Goal: Contribute content: Add original content to the website for others to see

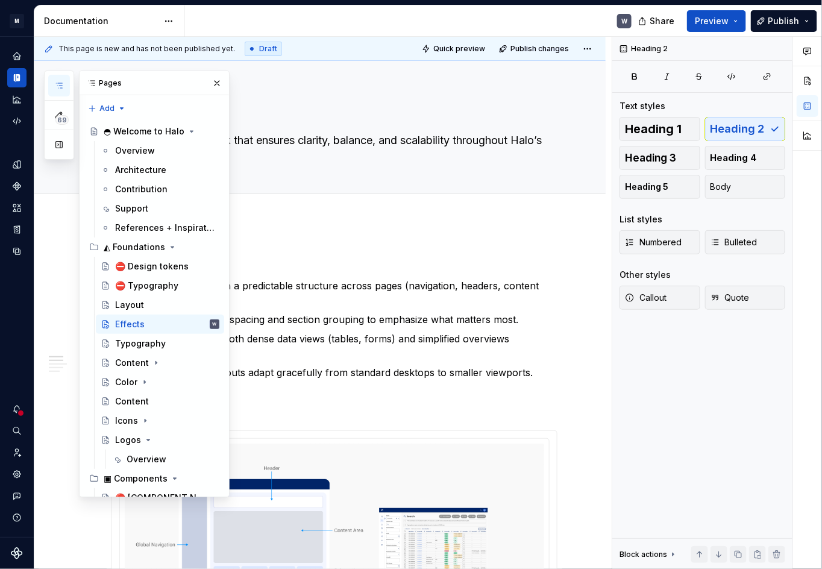
click at [215, 83] on button "button" at bounding box center [216, 83] width 17 height 17
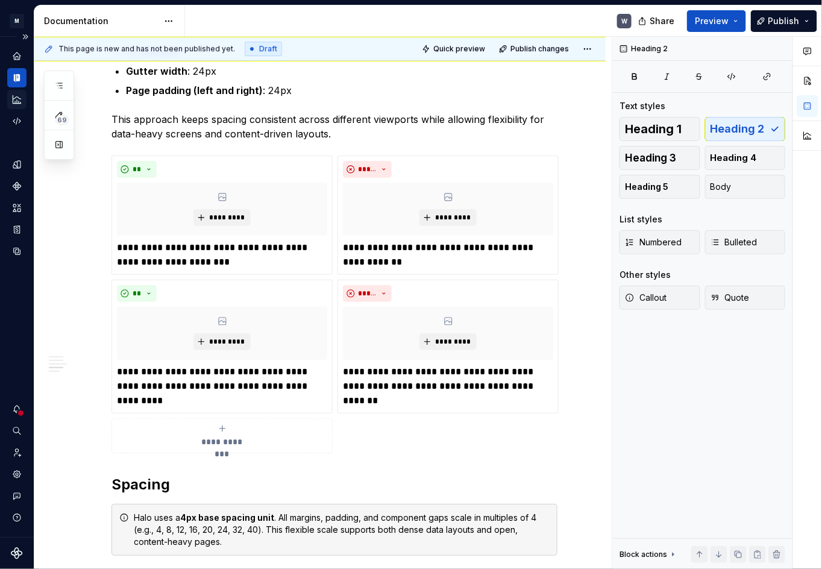
scroll to position [1229, 0]
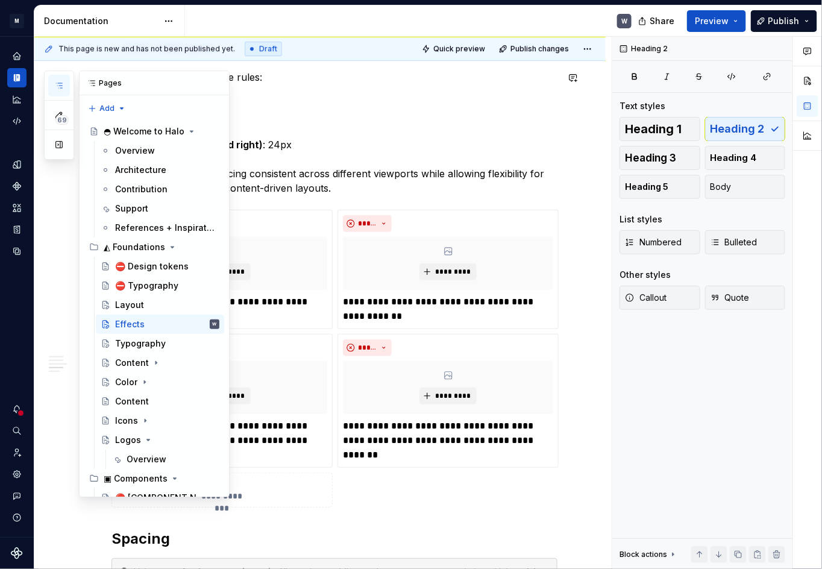
click at [59, 86] on icon "button" at bounding box center [59, 86] width 10 height 10
click at [134, 324] on div "Effects" at bounding box center [130, 324] width 30 height 12
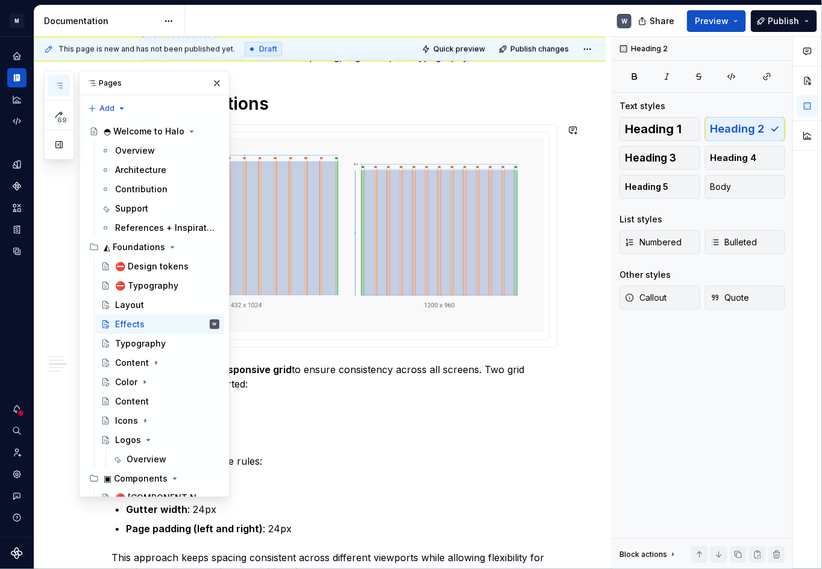
click at [571, 346] on div "Core Principles Consistency : Maintain a predictable structure across pages (na…" at bounding box center [319, 571] width 571 height 2392
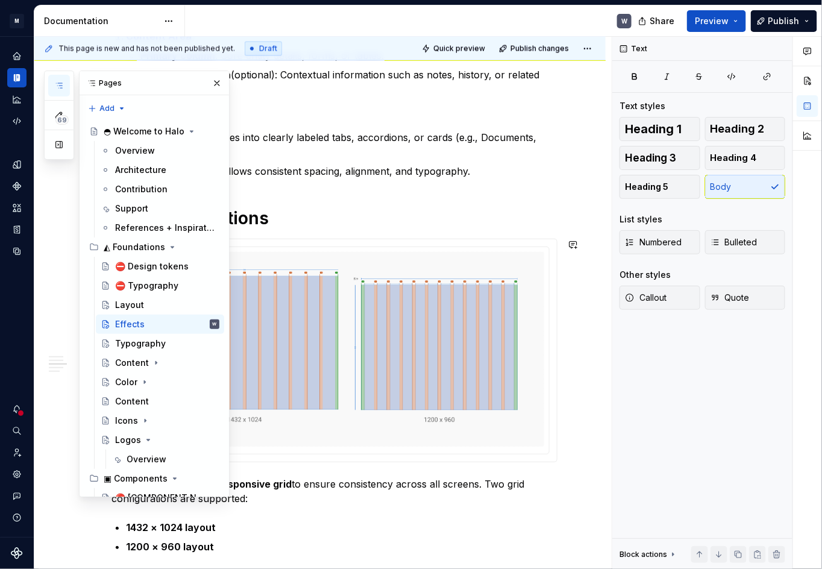
scroll to position [572, 0]
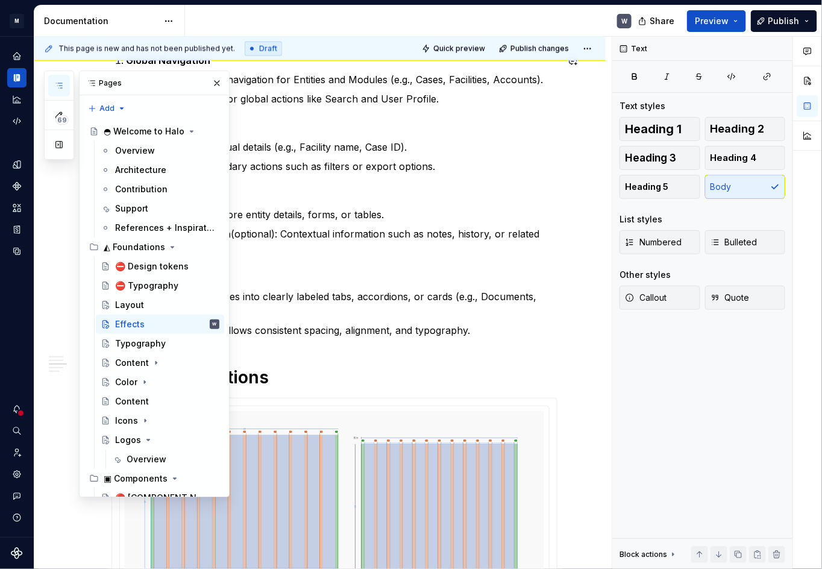
click at [211, 89] on button "button" at bounding box center [216, 83] width 17 height 17
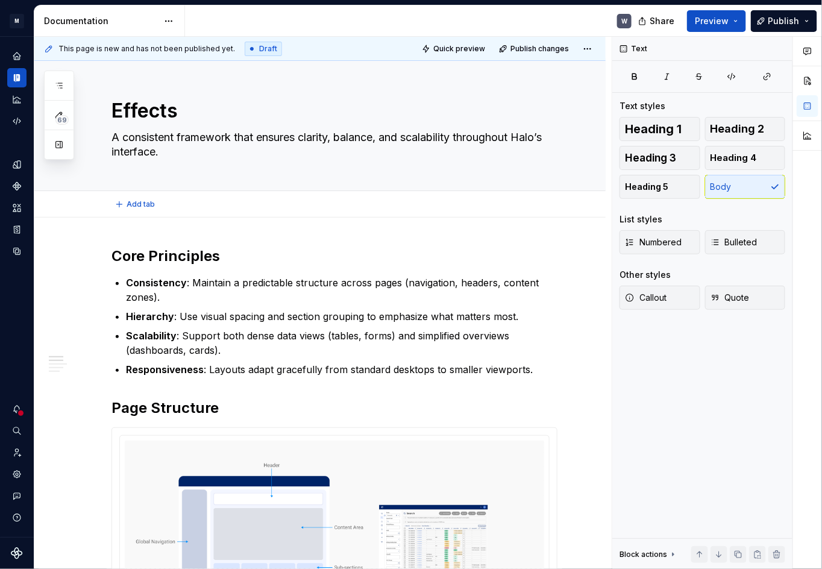
scroll to position [0, 0]
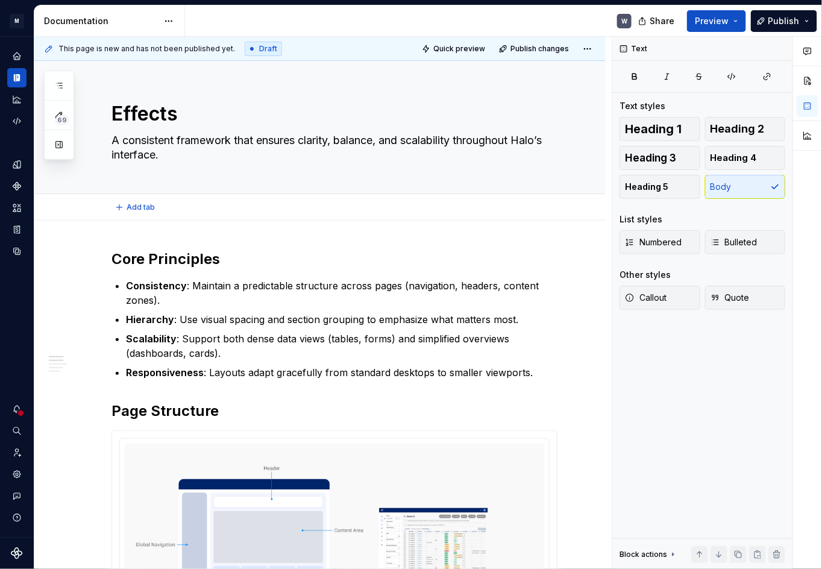
type textarea "*"
click at [202, 260] on h2 "Core Principles" at bounding box center [334, 258] width 446 height 19
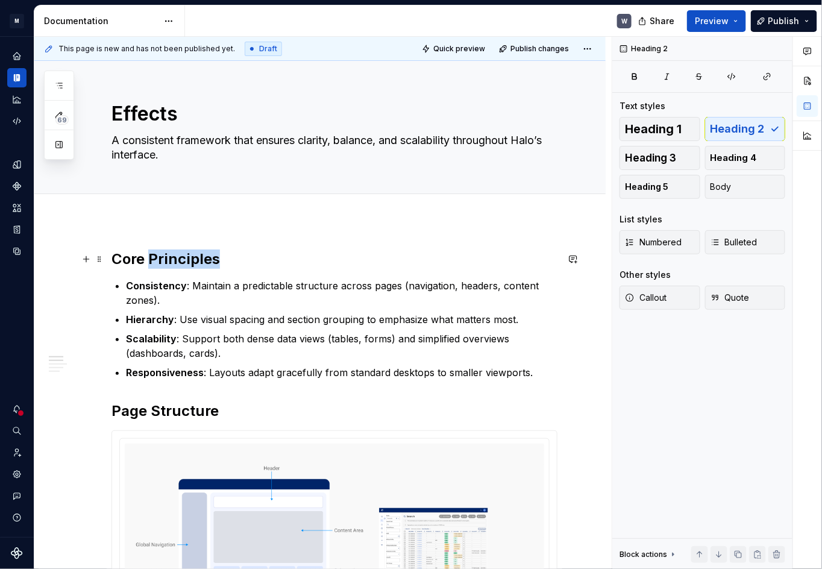
click at [202, 260] on h2 "Core Principles" at bounding box center [334, 258] width 446 height 19
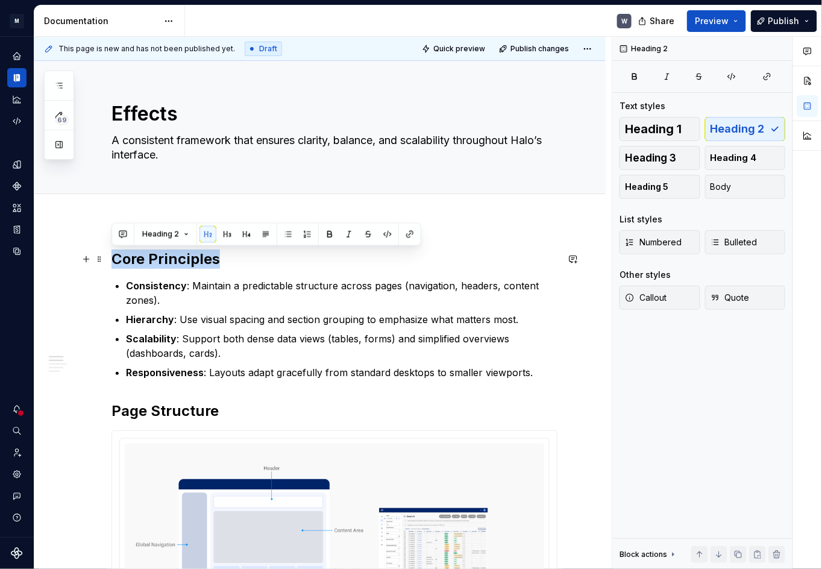
click at [202, 260] on h2 "Core Principles" at bounding box center [334, 258] width 446 height 19
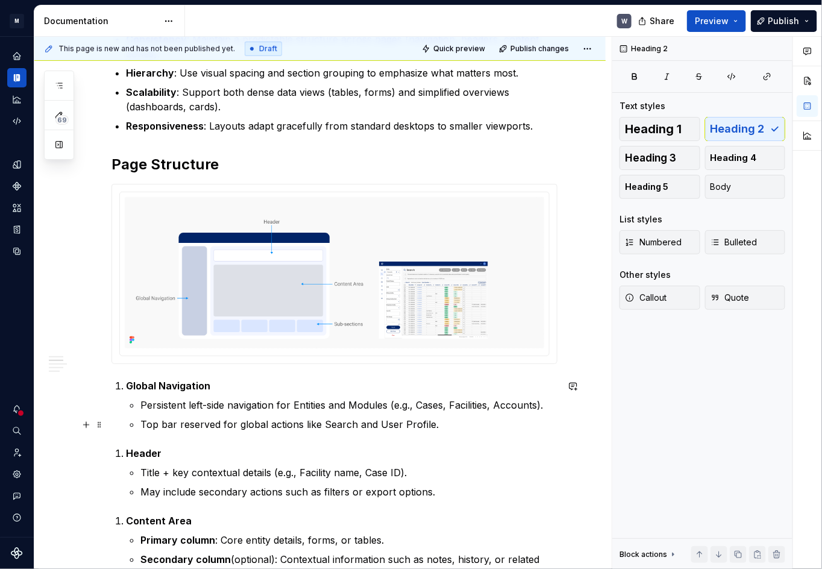
scroll to position [219, 0]
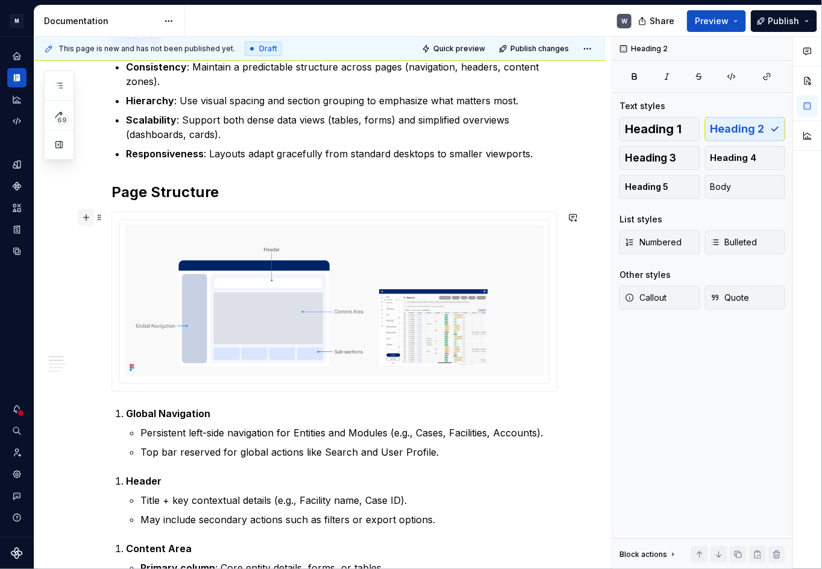
click at [84, 218] on button "button" at bounding box center [86, 217] width 17 height 17
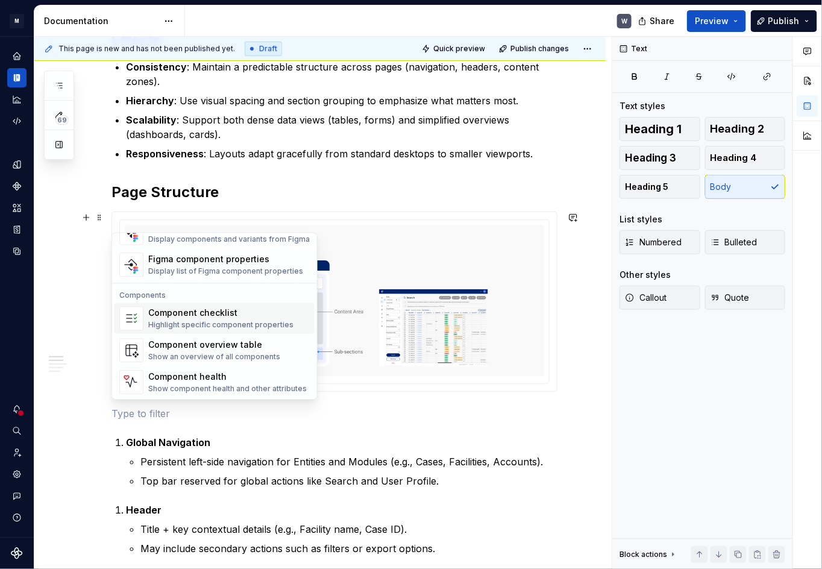
scroll to position [1143, 0]
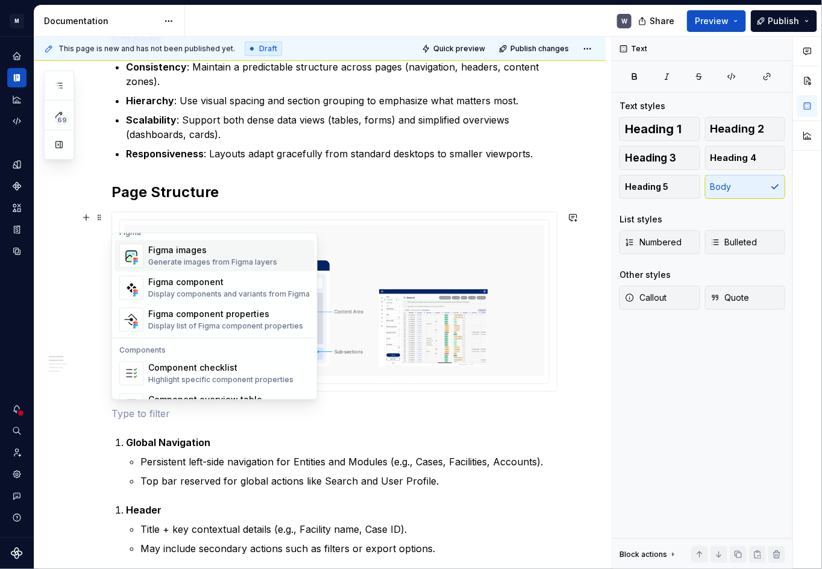
click at [195, 254] on div "Figma images" at bounding box center [212, 251] width 129 height 12
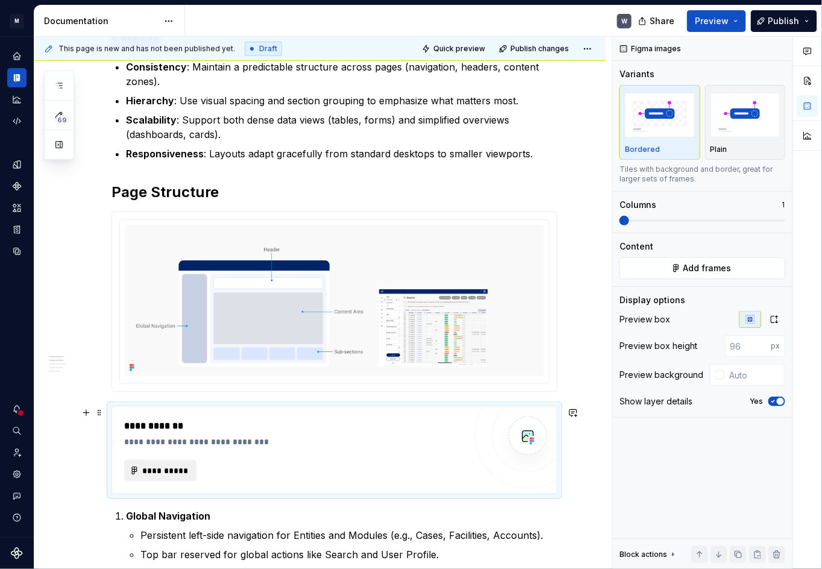
click at [172, 470] on span "**********" at bounding box center [165, 470] width 47 height 12
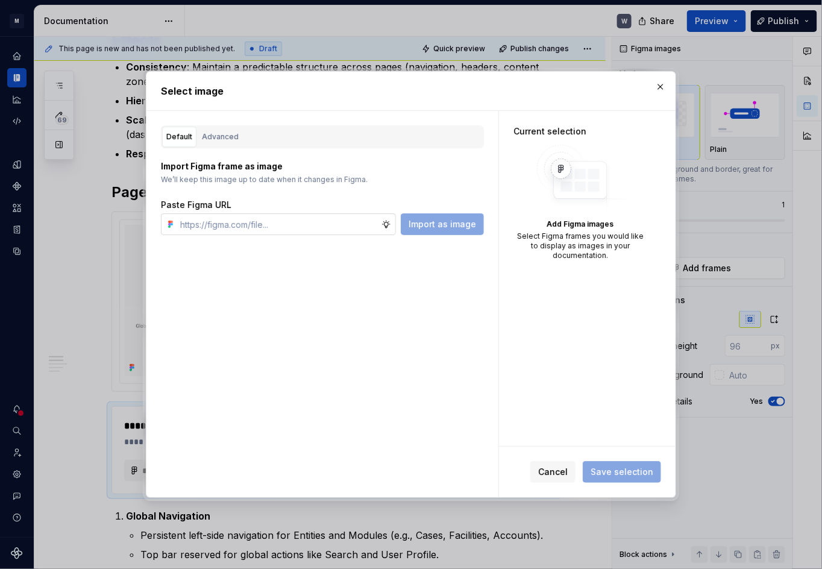
click at [338, 228] on input "text" at bounding box center [278, 224] width 206 height 22
type textarea "*"
type input "[URL][DOMAIN_NAME]"
click at [458, 225] on span "Import as image" at bounding box center [441, 224] width 67 height 12
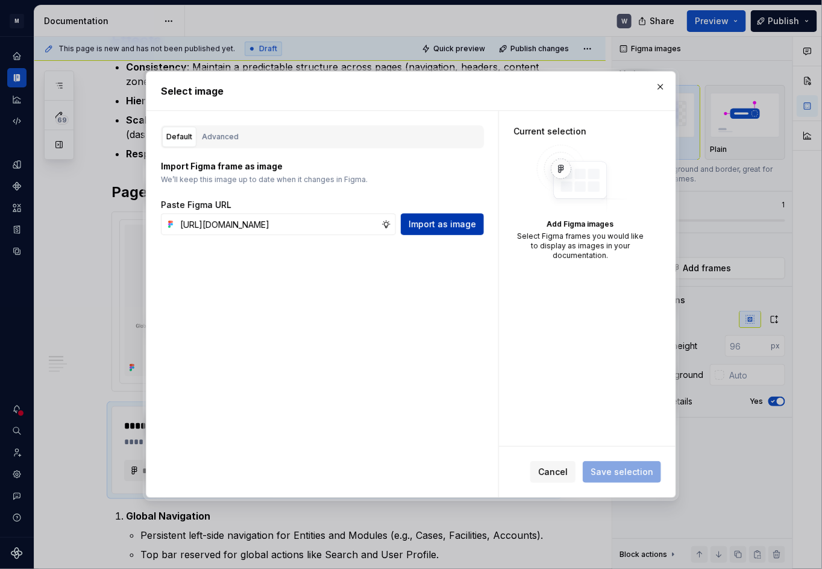
scroll to position [0, 0]
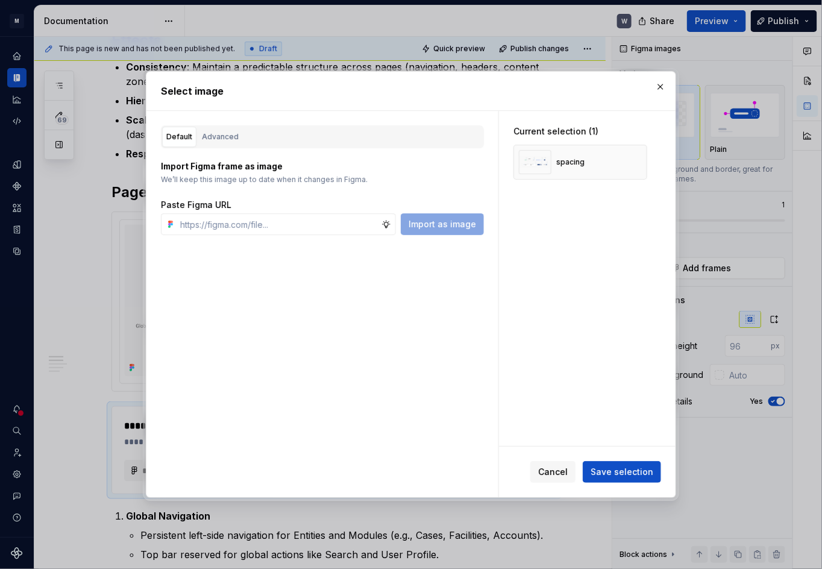
click at [614, 470] on span "Save selection" at bounding box center [621, 472] width 63 height 12
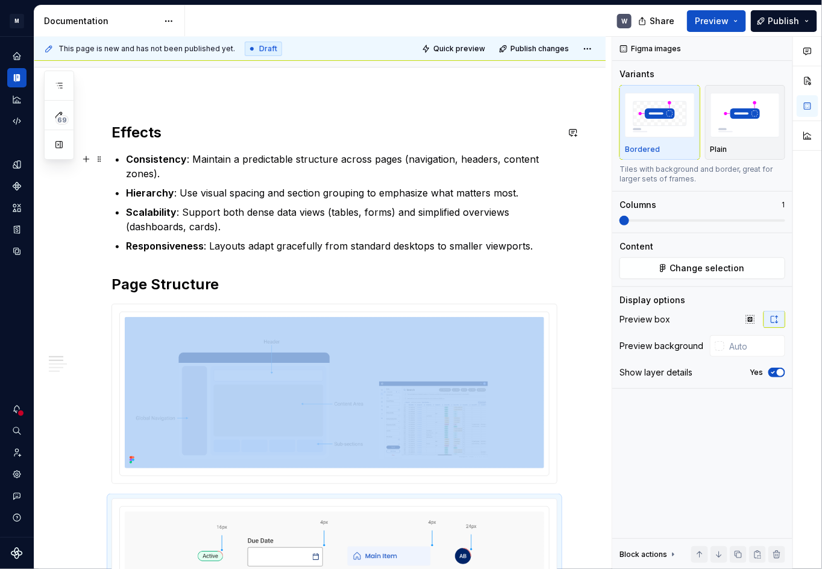
scroll to position [219, 0]
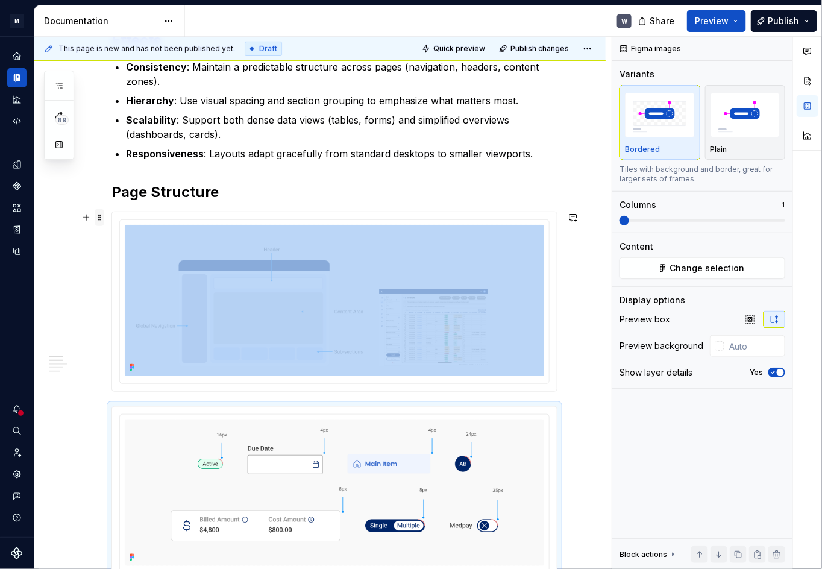
click at [98, 216] on span at bounding box center [100, 217] width 10 height 17
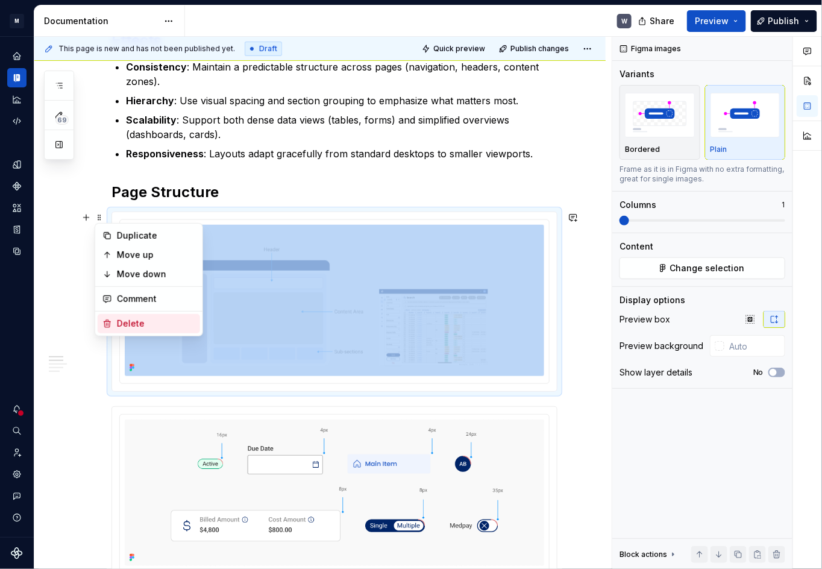
click at [123, 316] on div "Delete" at bounding box center [149, 323] width 102 height 19
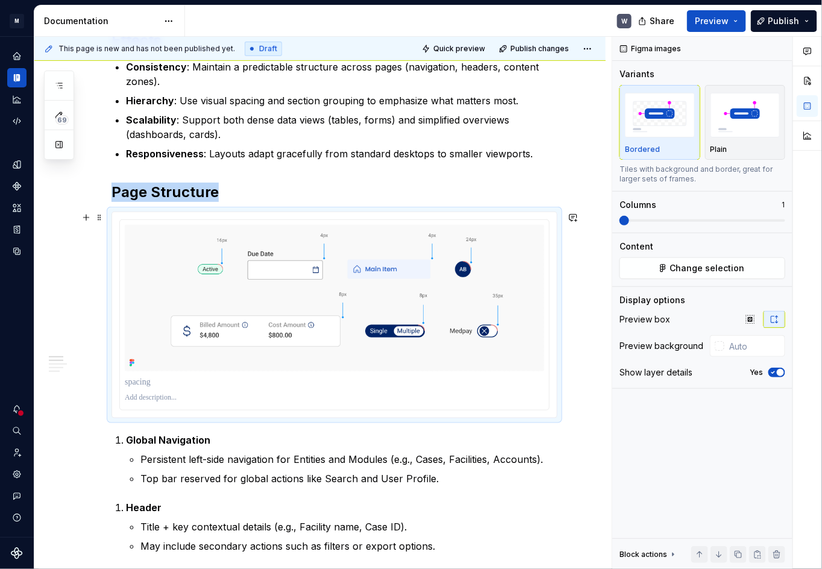
click at [557, 254] on div at bounding box center [334, 314] width 446 height 207
click at [731, 126] on img "button" at bounding box center [745, 115] width 70 height 44
click at [770, 373] on icon "button" at bounding box center [773, 372] width 10 height 7
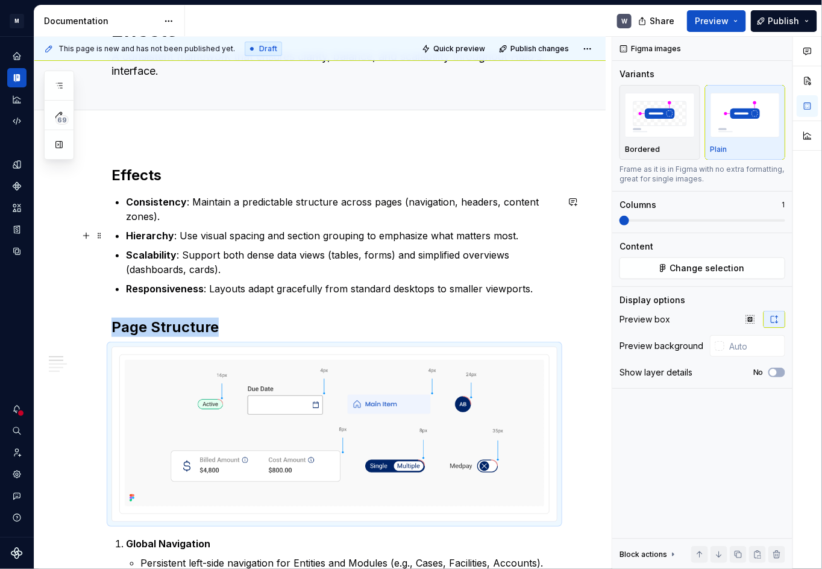
scroll to position [0, 0]
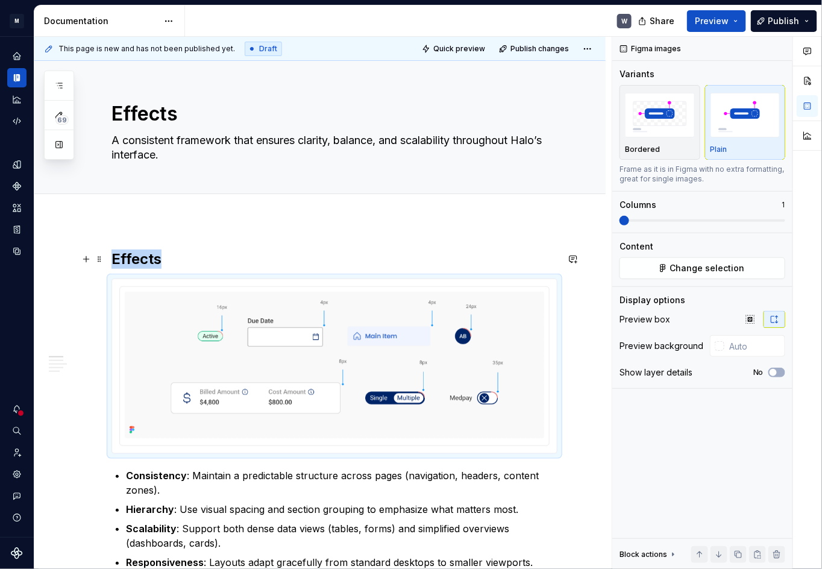
click at [134, 258] on h2 "Effects" at bounding box center [334, 258] width 446 height 19
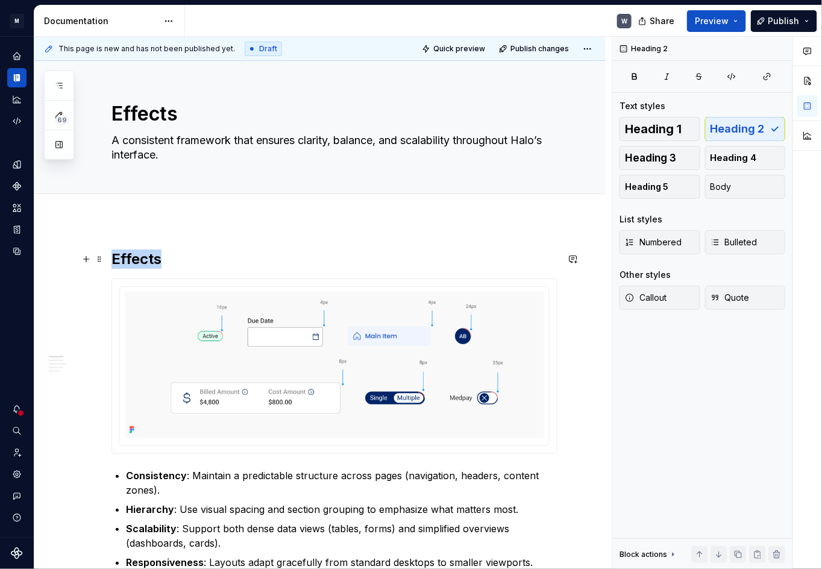
click at [134, 258] on h2 "Effects" at bounding box center [334, 258] width 446 height 19
click at [452, 48] on span "Quick preview" at bounding box center [459, 49] width 52 height 10
type textarea "*"
